Goal: Communication & Community: Participate in discussion

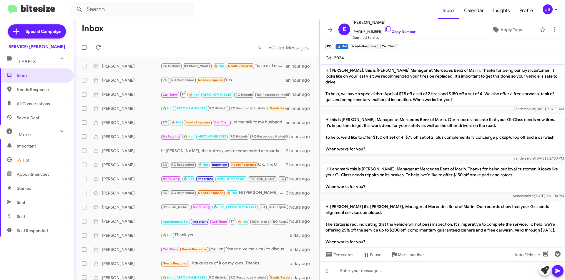
scroll to position [252, 0]
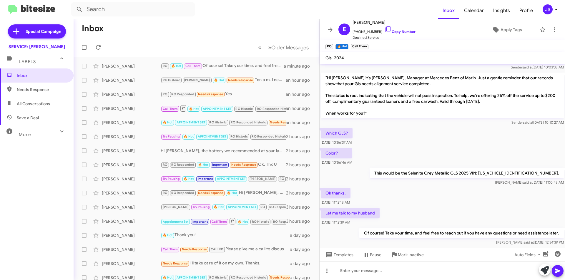
scroll to position [274, 0]
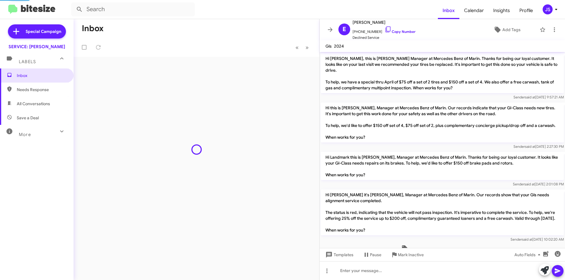
scroll to position [262, 0]
